Goal: Information Seeking & Learning: Learn about a topic

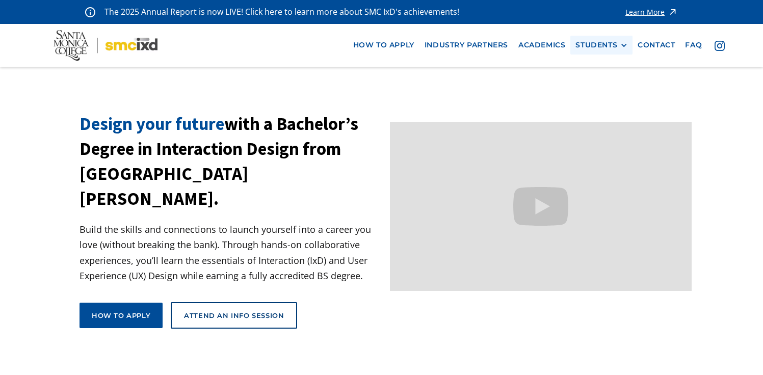
click at [616, 46] on div "STUDENTS" at bounding box center [597, 45] width 42 height 9
click at [601, 86] on link "Current Students" at bounding box center [622, 82] width 92 height 19
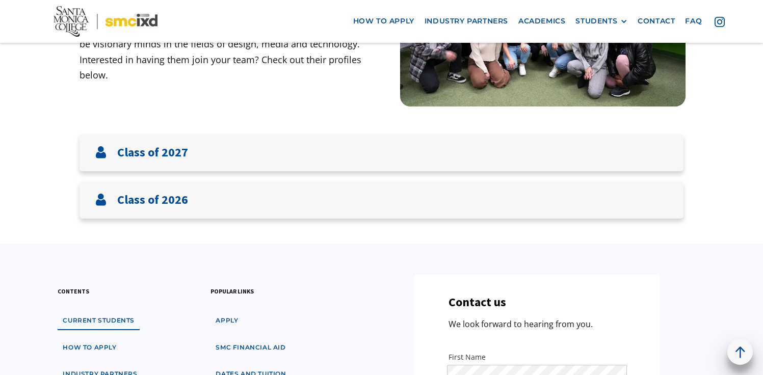
scroll to position [197, 0]
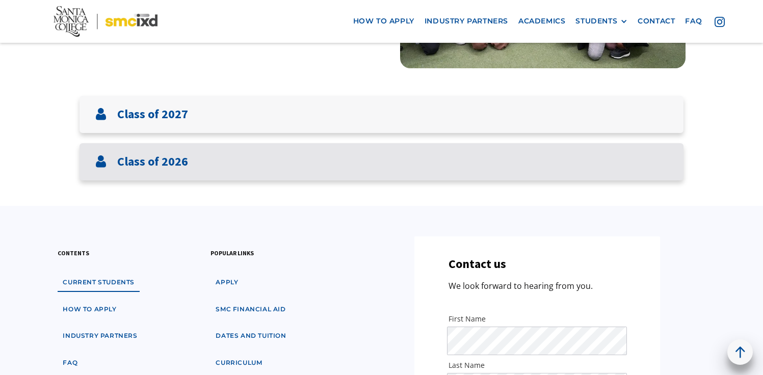
click at [553, 146] on div "Class of 2026" at bounding box center [382, 161] width 604 height 37
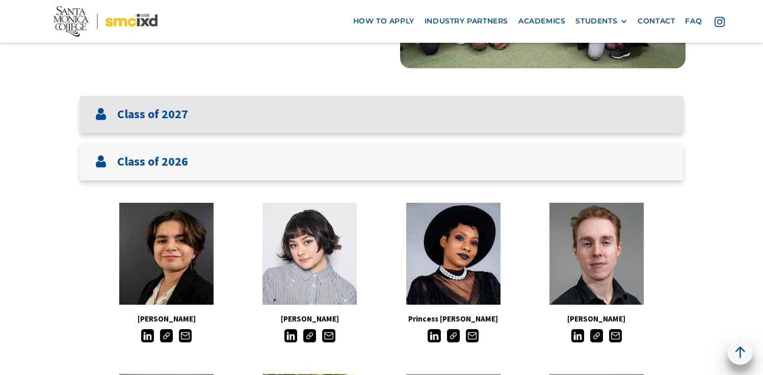
click at [545, 110] on div "Class of 2027" at bounding box center [382, 114] width 604 height 37
click at [597, 111] on div "Class of 2027" at bounding box center [382, 114] width 604 height 37
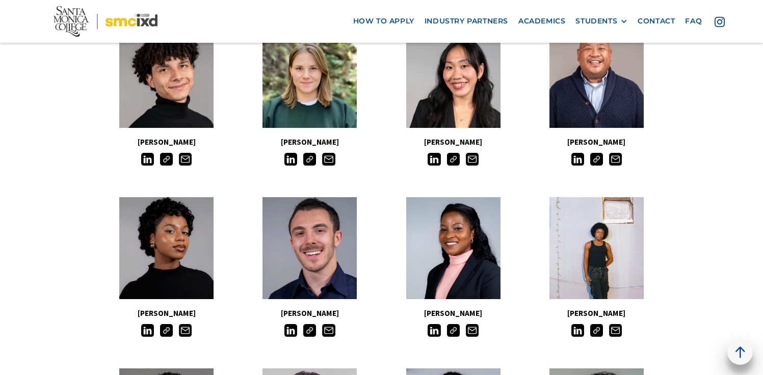
scroll to position [551, 0]
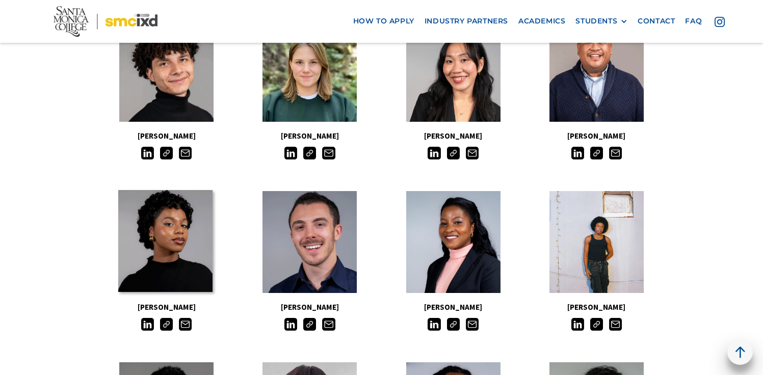
click at [161, 240] on link at bounding box center [165, 241] width 94 height 102
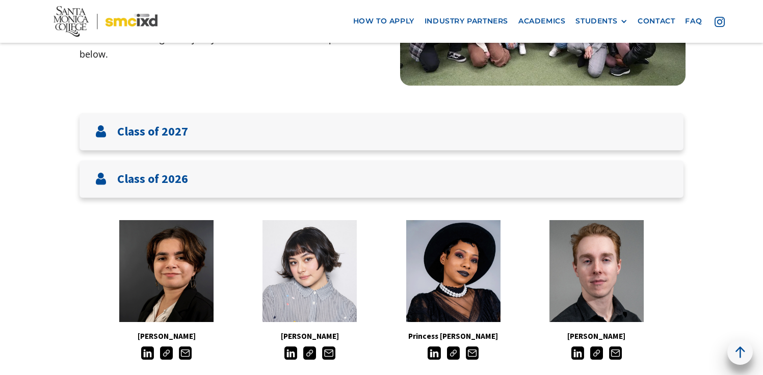
scroll to position [178, 0]
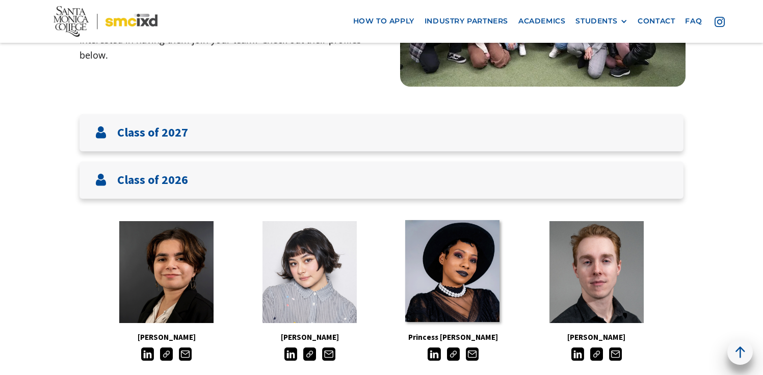
click at [450, 256] on link at bounding box center [452, 271] width 94 height 102
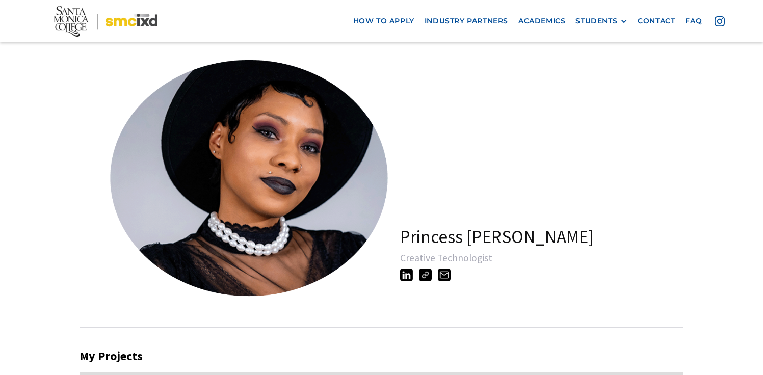
click at [407, 277] on img at bounding box center [406, 275] width 13 height 13
click at [426, 277] on img at bounding box center [425, 275] width 13 height 13
